Goal: Transaction & Acquisition: Download file/media

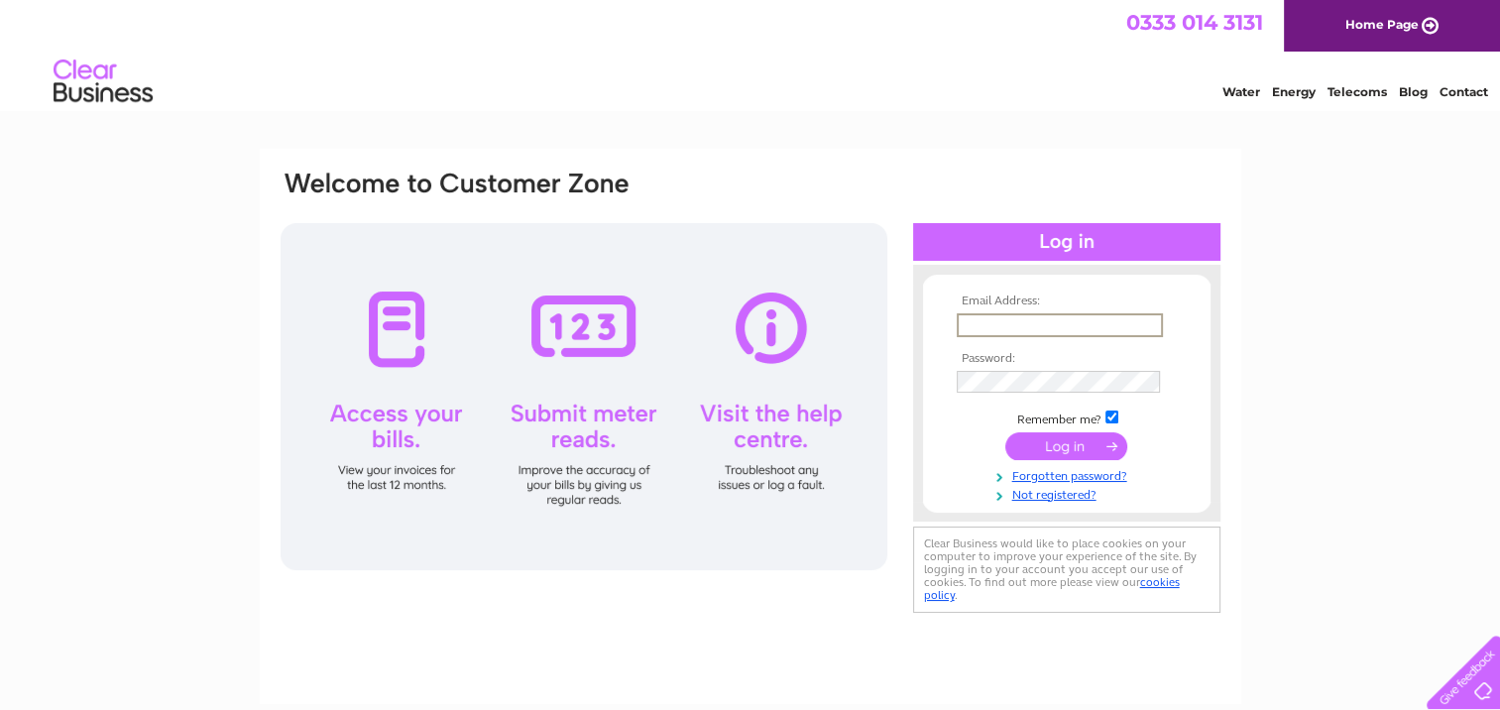
click at [976, 321] on input "text" at bounding box center [1060, 325] width 206 height 24
type input "kirstyeverett@cartertowler.co.uk"
click at [1005, 431] on input "submit" at bounding box center [1066, 445] width 122 height 28
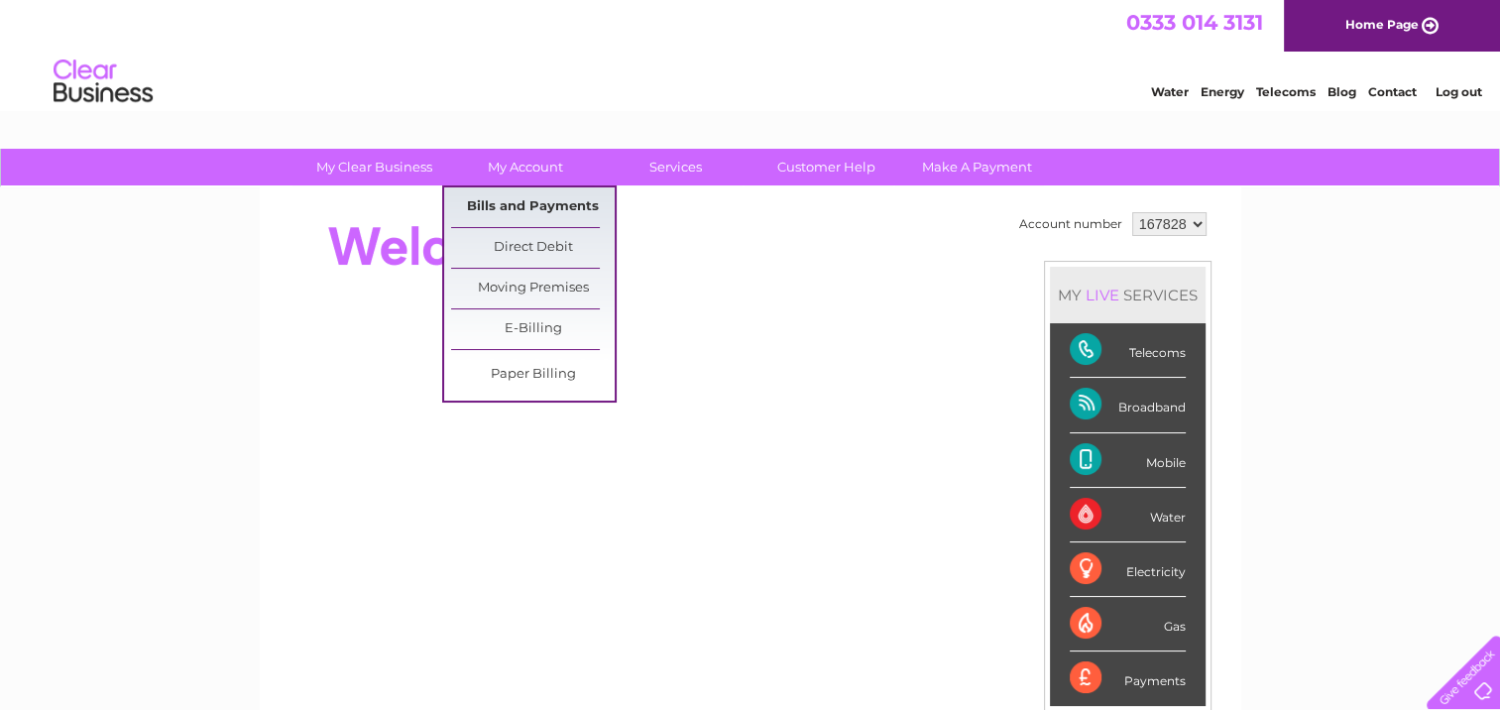
click at [512, 210] on link "Bills and Payments" at bounding box center [533, 207] width 164 height 40
click at [532, 207] on link "Bills and Payments" at bounding box center [533, 207] width 164 height 40
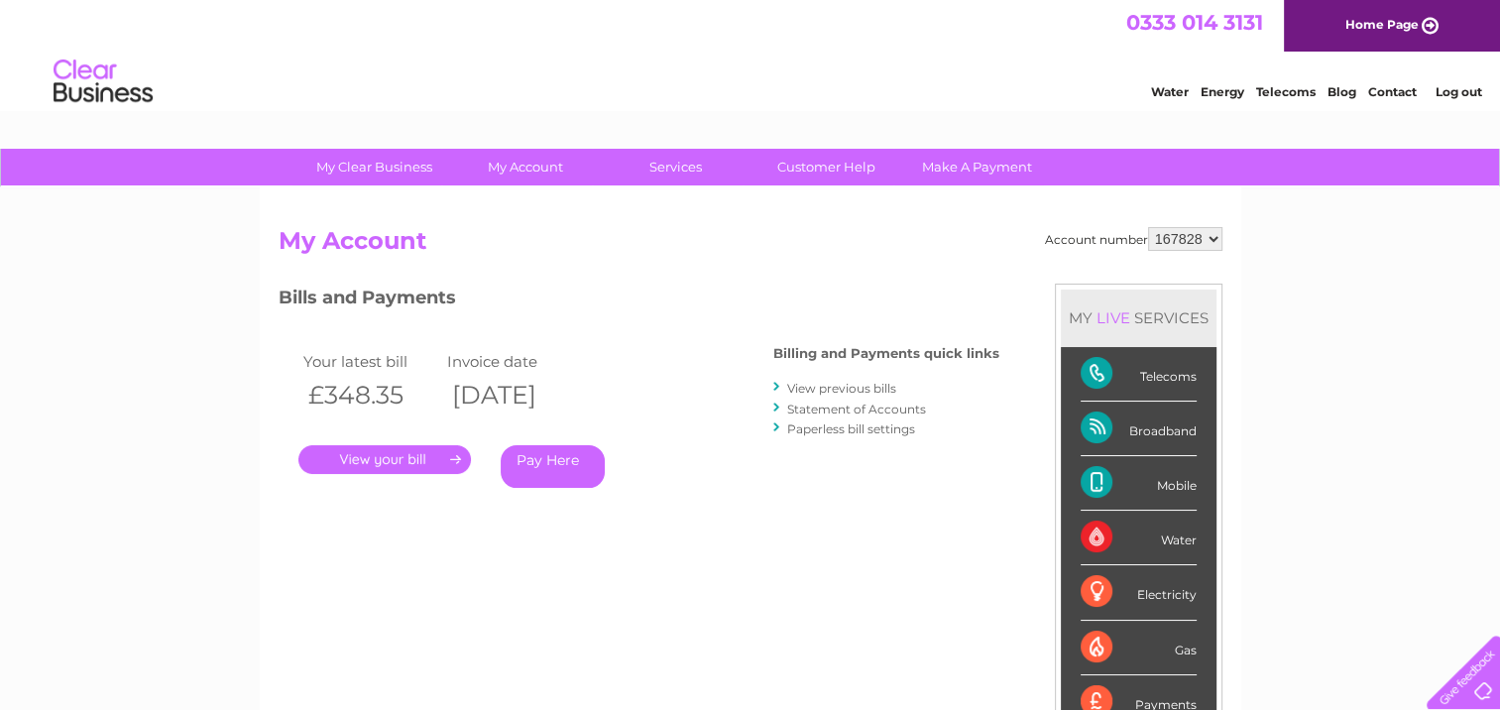
click at [381, 461] on link "." at bounding box center [384, 459] width 173 height 29
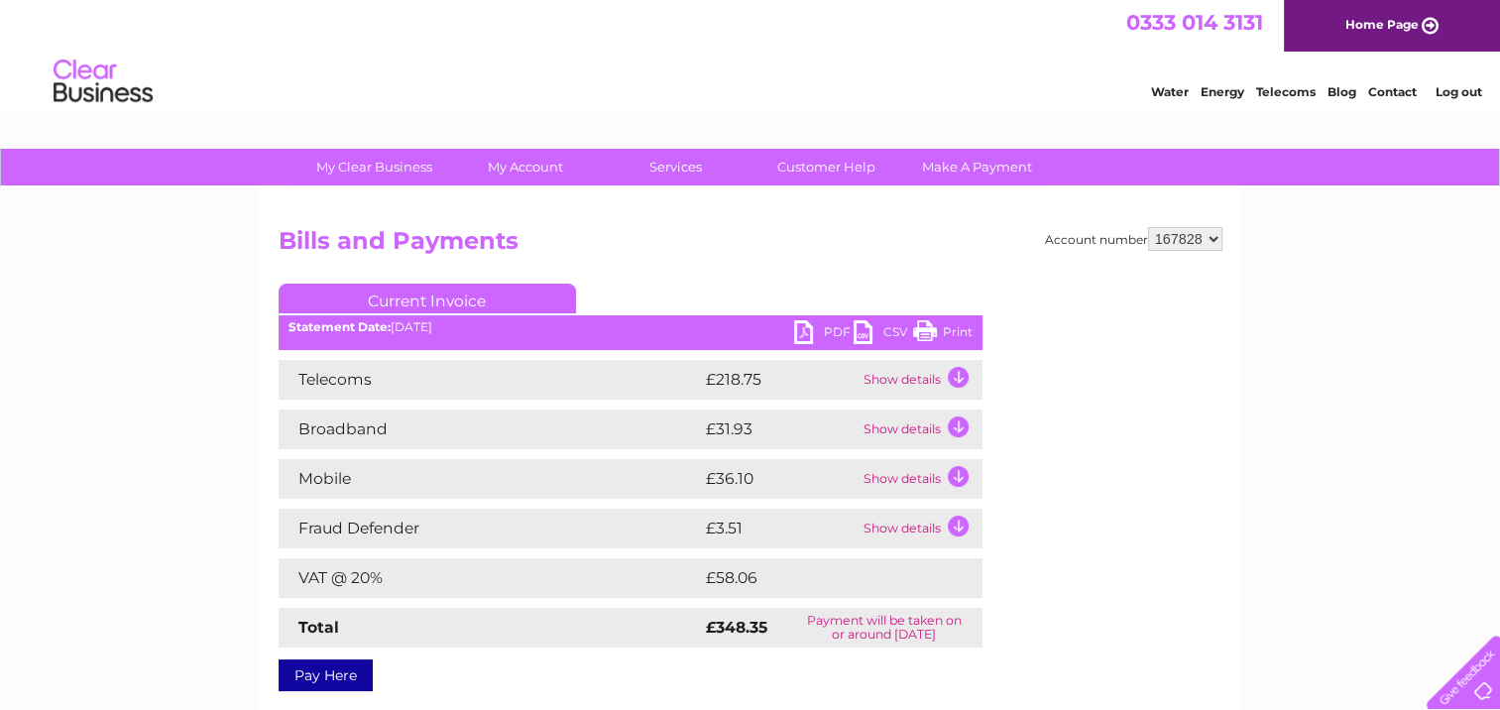
click at [813, 333] on link "PDF" at bounding box center [823, 334] width 59 height 29
click at [1455, 88] on link "Log out" at bounding box center [1458, 91] width 47 height 15
